Goal: Transaction & Acquisition: Download file/media

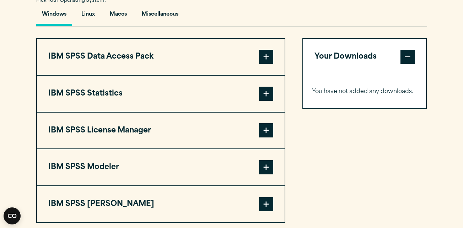
scroll to position [529, 0]
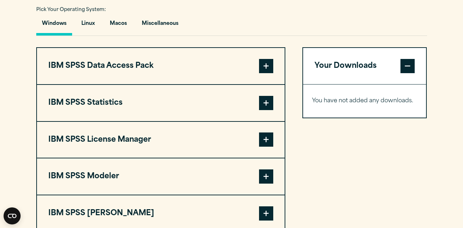
click at [265, 102] on span at bounding box center [266, 103] width 14 height 14
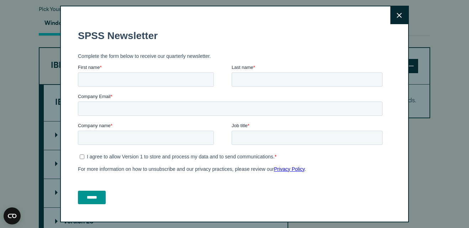
click at [397, 15] on icon at bounding box center [399, 15] width 5 height 5
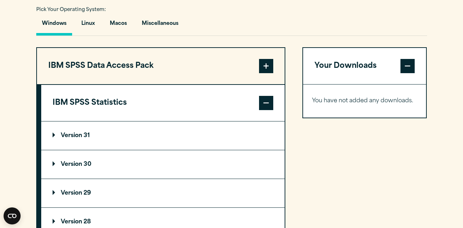
click at [78, 133] on p "Version 31" at bounding box center [71, 136] width 37 height 6
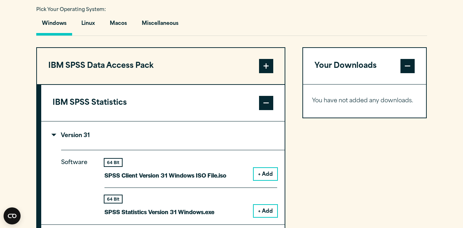
click at [225, 105] on button "IBM SPSS Statistics" at bounding box center [163, 103] width 244 height 36
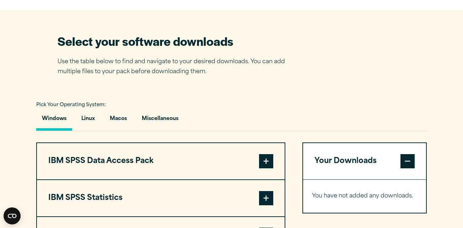
scroll to position [443, 0]
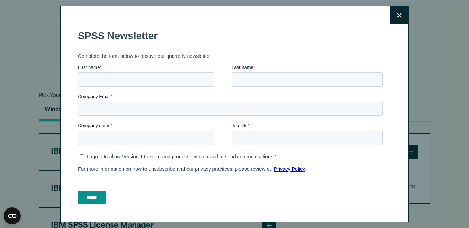
click at [397, 17] on icon at bounding box center [399, 15] width 5 height 5
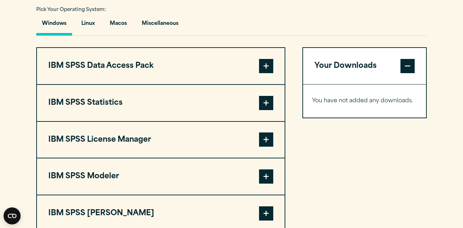
scroll to position [531, 0]
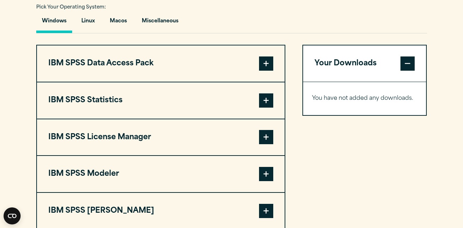
click at [266, 101] on span at bounding box center [266, 101] width 14 height 14
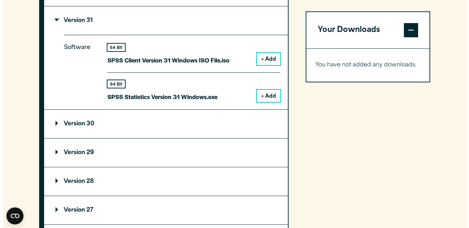
scroll to position [668, 0]
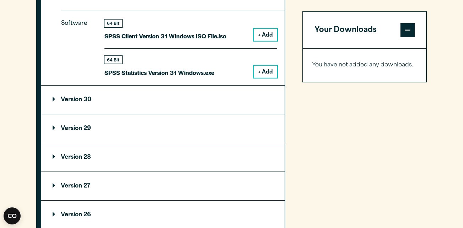
click at [170, 102] on summary "Version 30" at bounding box center [163, 100] width 244 height 28
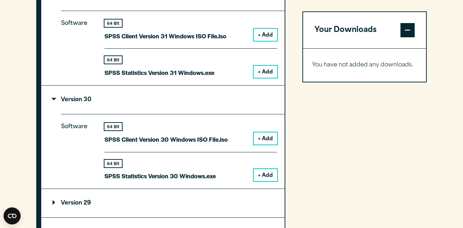
click at [267, 176] on button "+ Add" at bounding box center [265, 175] width 23 height 12
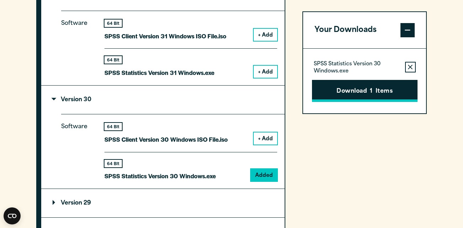
click at [343, 93] on button "Download 1 Items" at bounding box center [365, 91] width 106 height 22
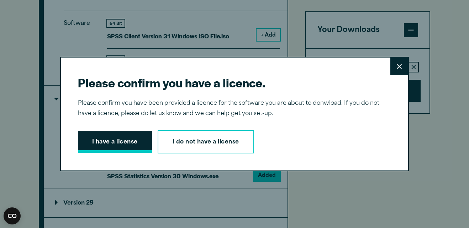
click at [118, 143] on button "I have a license" at bounding box center [115, 142] width 74 height 22
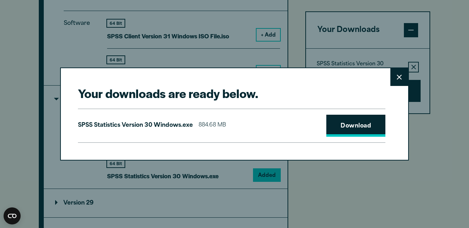
click at [367, 127] on link "Download" at bounding box center [355, 126] width 59 height 22
